Goal: Task Accomplishment & Management: Use online tool/utility

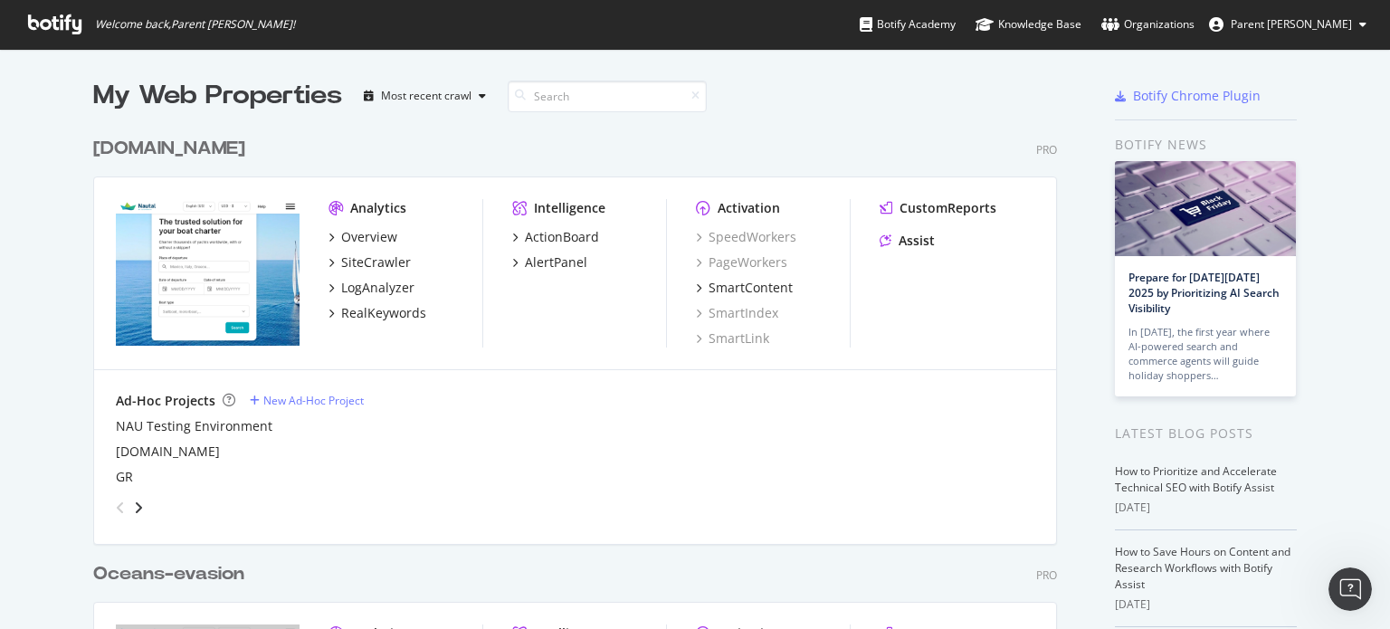
click at [148, 144] on div "[DOMAIN_NAME]" at bounding box center [169, 149] width 152 height 26
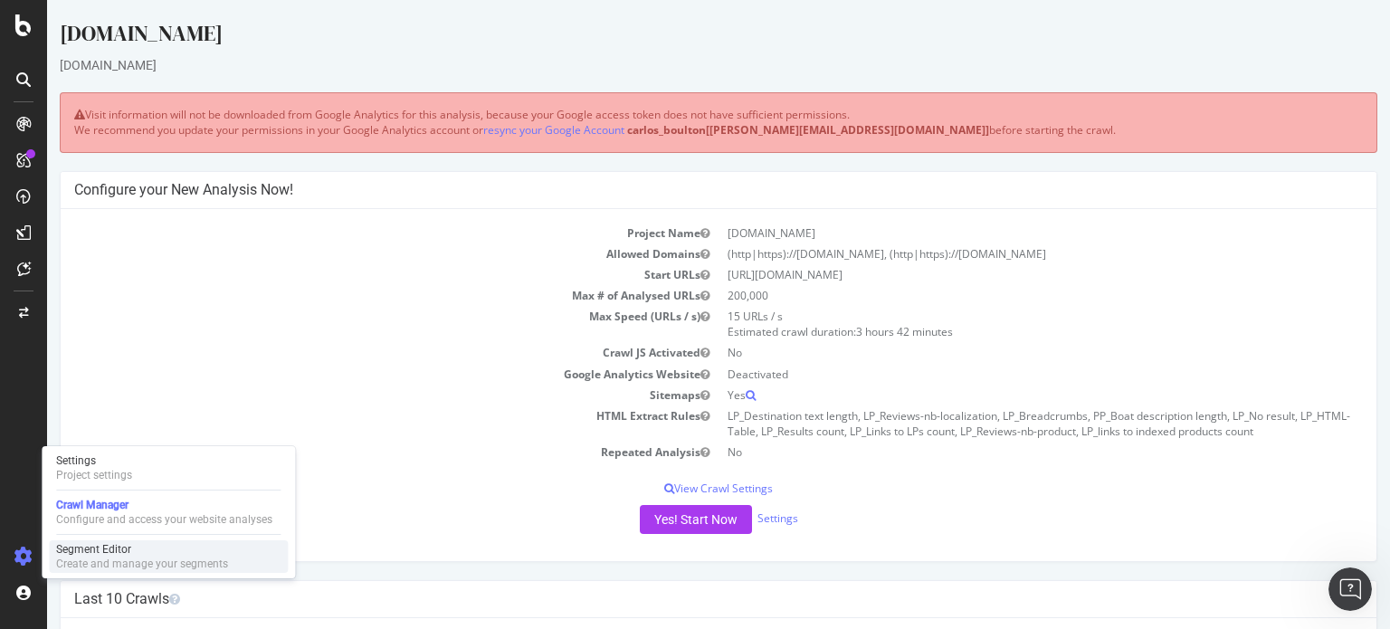
click at [87, 546] on div "Segment Editor" at bounding box center [142, 549] width 172 height 14
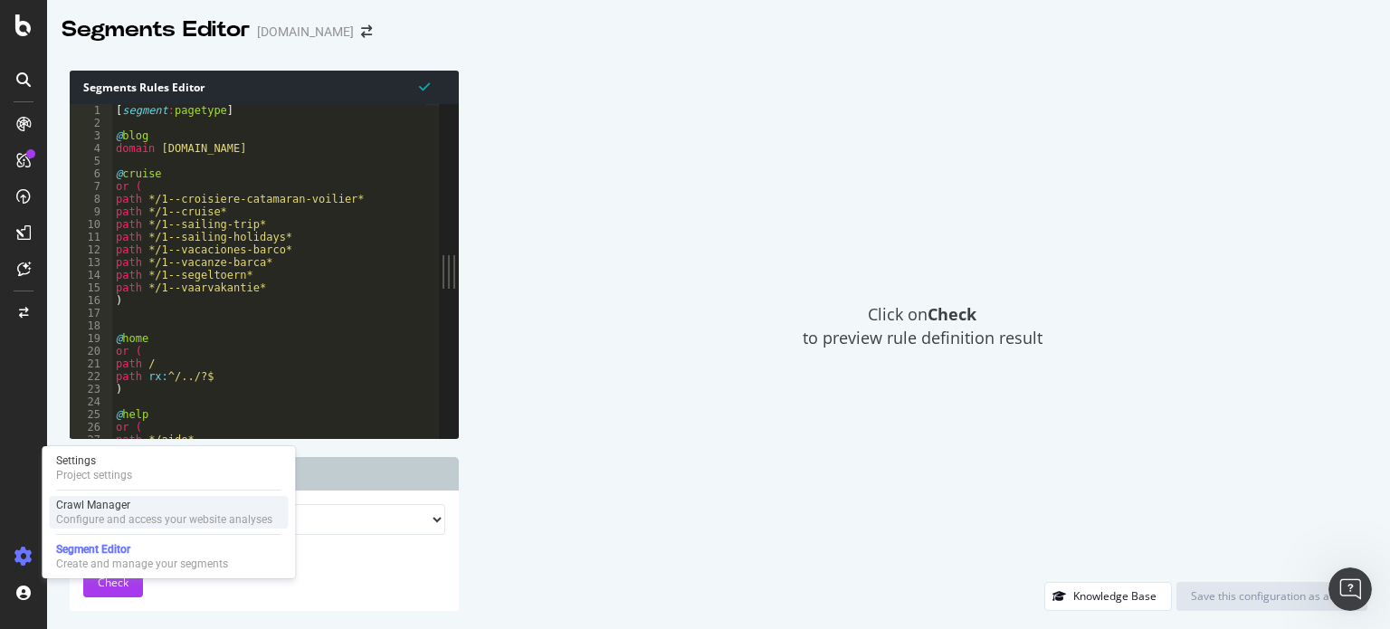
click at [99, 500] on div "Crawl Manager" at bounding box center [164, 505] width 216 height 14
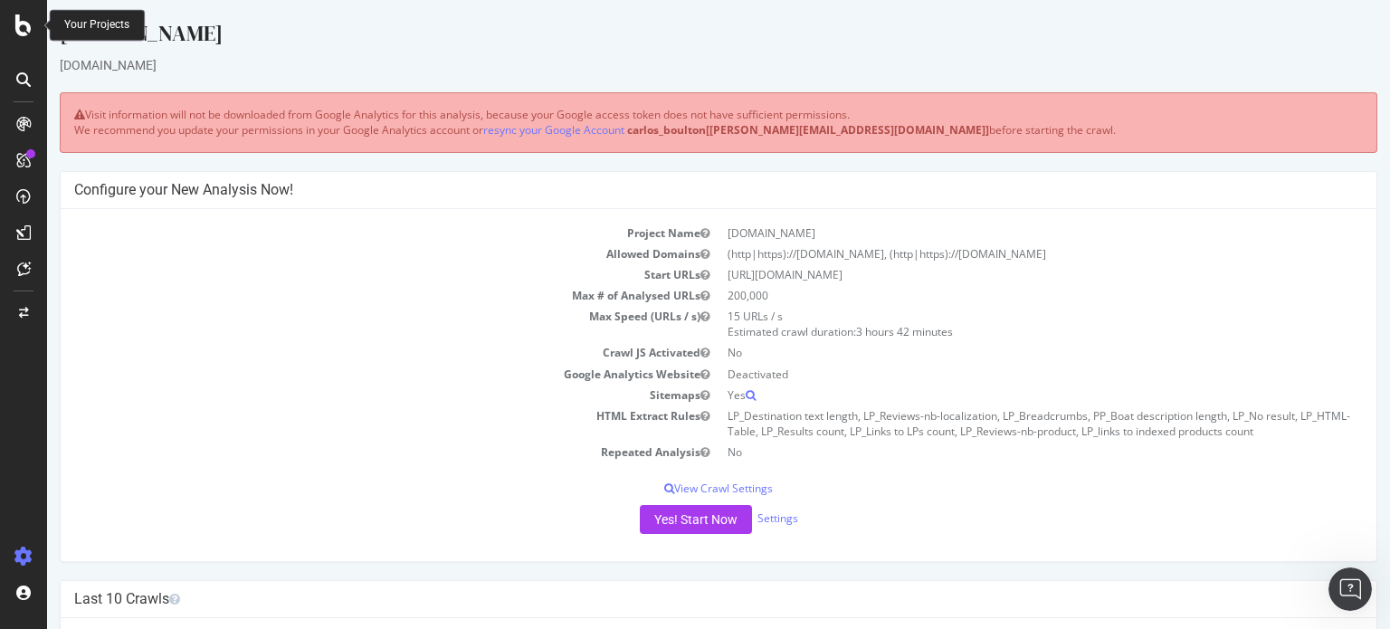
click at [23, 32] on icon at bounding box center [23, 25] width 16 height 22
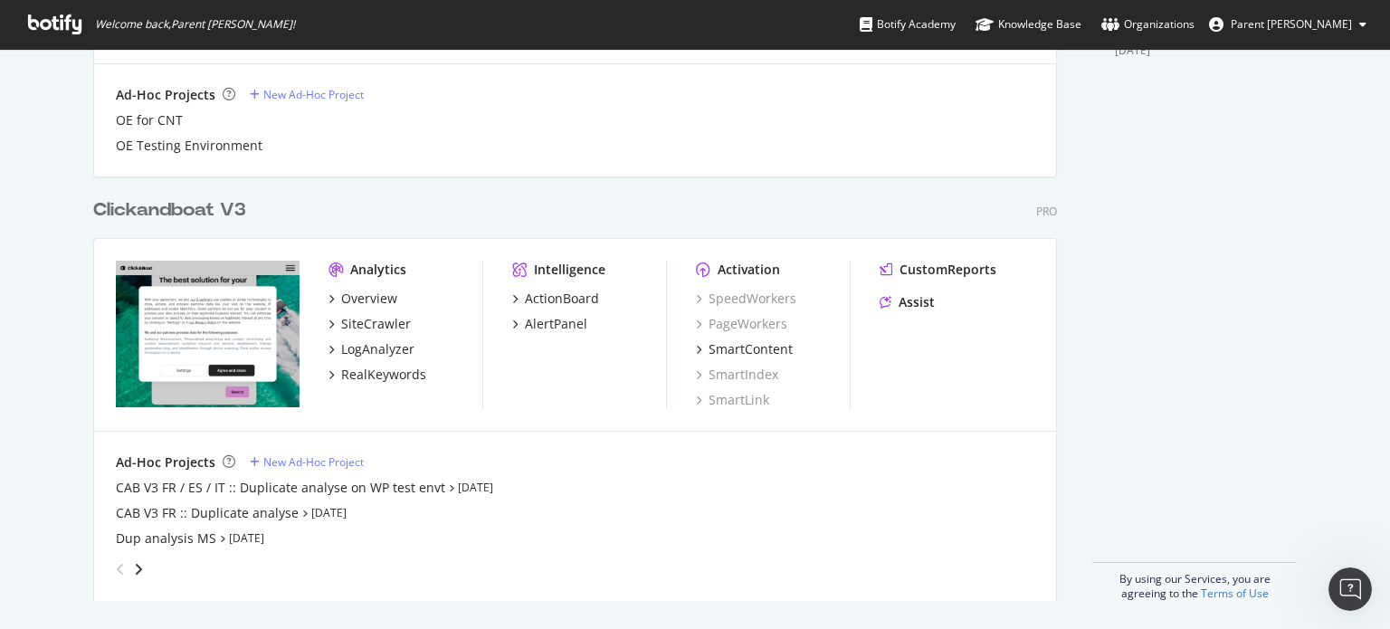
scroll to position [731, 0]
click at [286, 463] on div "New Ad-Hoc Project" at bounding box center [313, 461] width 100 height 15
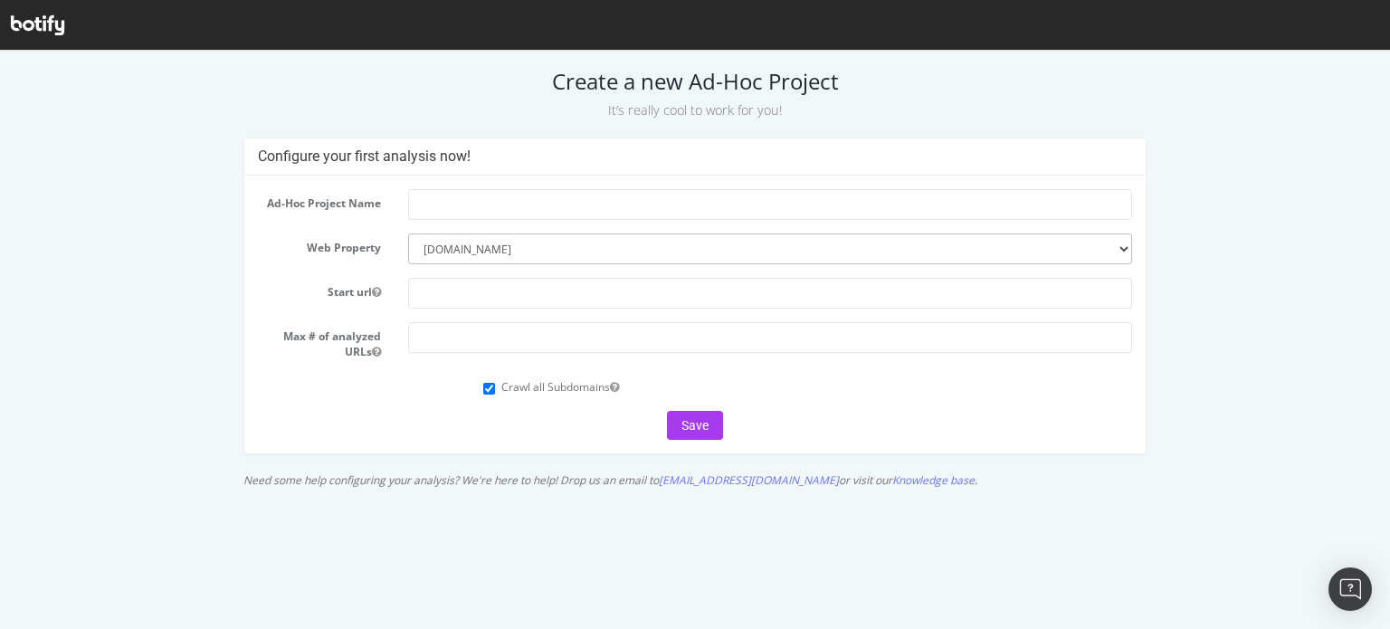
click at [513, 252] on select "--------- [DOMAIN_NAME] [DOMAIN_NAME] [DOMAIN_NAME]" at bounding box center [770, 248] width 725 height 31
click at [408, 233] on select "--------- [DOMAIN_NAME] [DOMAIN_NAME] [DOMAIN_NAME]" at bounding box center [770, 248] width 725 height 31
click at [464, 208] on input "text" at bounding box center [770, 204] width 725 height 31
